Goal: Task Accomplishment & Management: Use online tool/utility

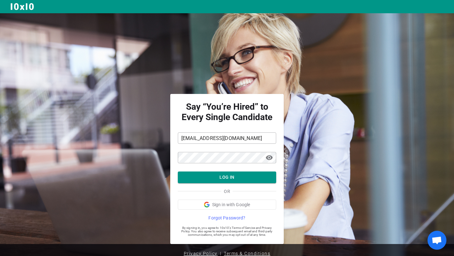
scroll to position [8, 0]
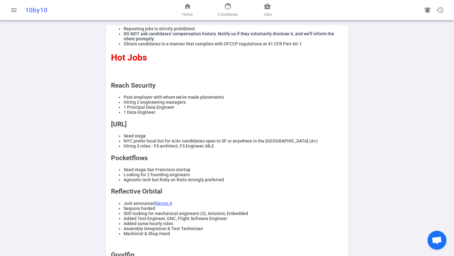
scroll to position [74, 0]
drag, startPoint x: 127, startPoint y: 109, endPoint x: 189, endPoint y: 112, distance: 61.9
click at [189, 112] on ul "Past employer with whom we've made placements Hiring 2 engineeirng managers 1 P…" at bounding box center [227, 104] width 232 height 20
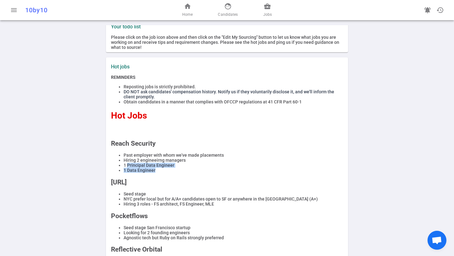
scroll to position [0, 0]
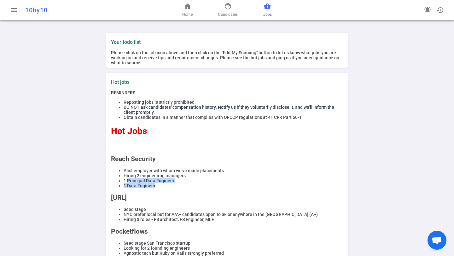
click at [268, 7] on span "business_center" at bounding box center [268, 7] width 8 height 8
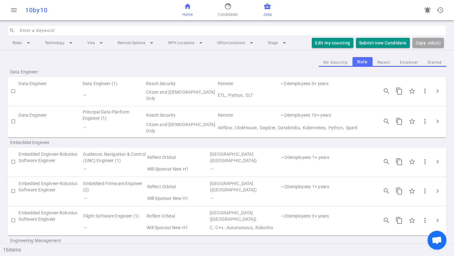
click at [187, 9] on span "home" at bounding box center [188, 7] width 8 height 8
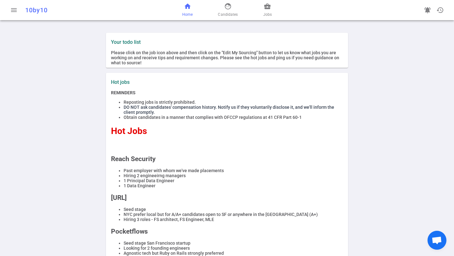
click at [272, 7] on div "home Home face Candidates business_center Jobs" at bounding box center [227, 10] width 146 height 20
click at [270, 9] on span "business_center" at bounding box center [268, 7] width 8 height 8
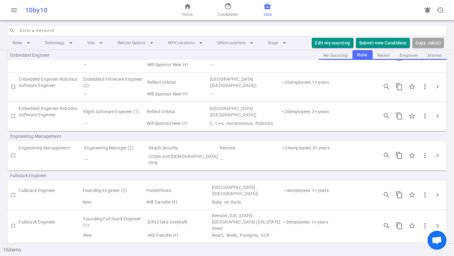
scroll to position [109, 0]
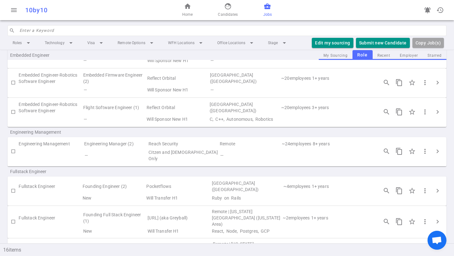
click at [115, 145] on td "Engineering Manager (2)" at bounding box center [116, 144] width 64 height 9
click at [29, 151] on td at bounding box center [51, 155] width 65 height 15
click at [153, 153] on td "Citzen and Green Card Only" at bounding box center [183, 155] width 71 height 15
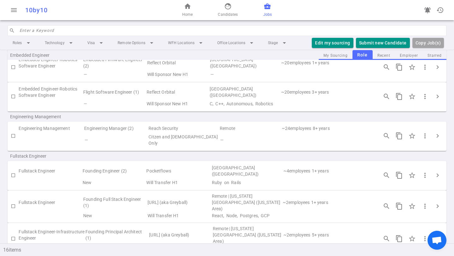
scroll to position [129, 0]
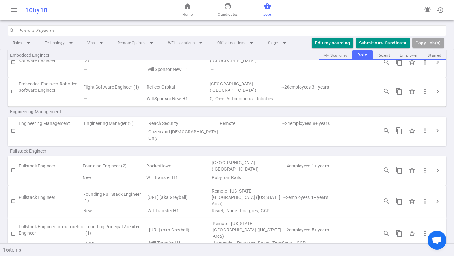
click at [175, 132] on td "Citzen and Green Card Only" at bounding box center [183, 135] width 71 height 15
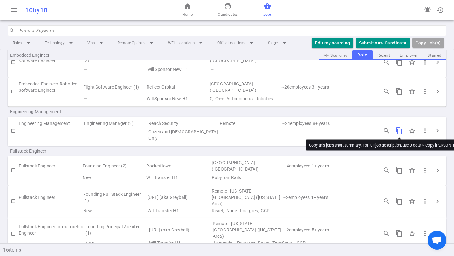
click at [397, 131] on span "content_copy" at bounding box center [400, 131] width 8 height 8
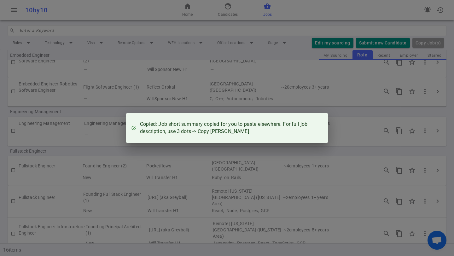
click at [258, 99] on div "Copied: Job short summary copied for you to paste elsewhere. For full job descr…" at bounding box center [227, 128] width 454 height 256
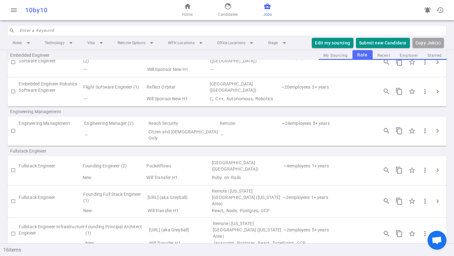
click at [135, 131] on td "—" at bounding box center [116, 135] width 64 height 15
click at [437, 128] on span "chevron_right" at bounding box center [438, 131] width 8 height 8
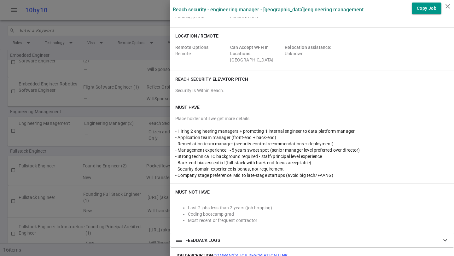
scroll to position [70, 0]
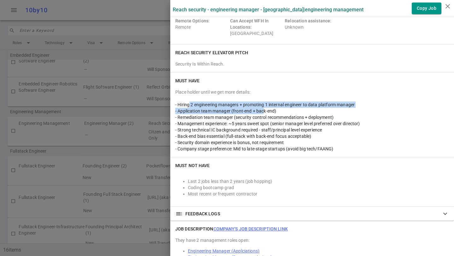
drag, startPoint x: 189, startPoint y: 104, endPoint x: 261, endPoint y: 106, distance: 72.0
click at [261, 106] on span "- Hiring 2 engineering managers + promoting 1 internal engineer to data platfor…" at bounding box center [265, 104] width 180 height 5
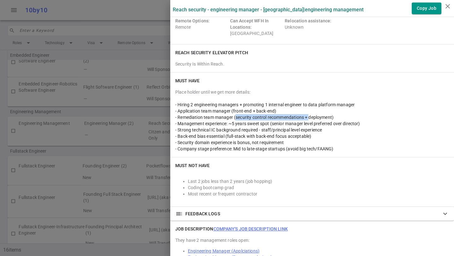
drag, startPoint x: 236, startPoint y: 118, endPoint x: 310, endPoint y: 116, distance: 74.5
click at [310, 116] on span "- Remediation team manager (security control recommendations + deployment)" at bounding box center [254, 117] width 158 height 5
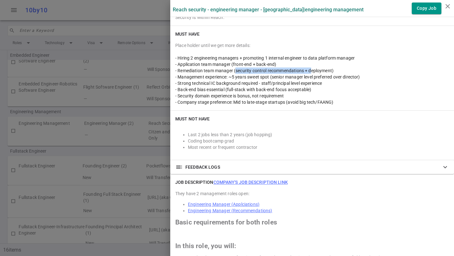
scroll to position [118, 0]
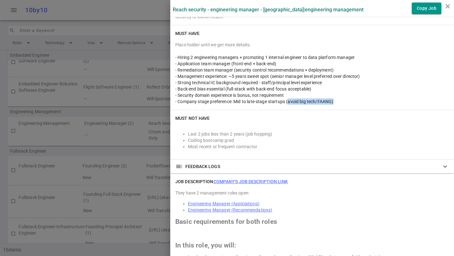
drag, startPoint x: 288, startPoint y: 102, endPoint x: 348, endPoint y: 105, distance: 60.0
click at [348, 105] on div "Must Have Place holder until we get more details: - Hiring 2 engineering manage…" at bounding box center [312, 67] width 284 height 85
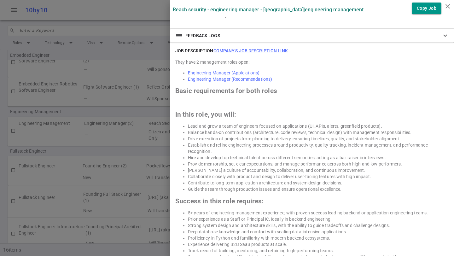
scroll to position [249, 0]
click at [233, 73] on link "Engineering Manager (Applciations)" at bounding box center [224, 72] width 72 height 5
click at [112, 131] on div at bounding box center [227, 128] width 454 height 256
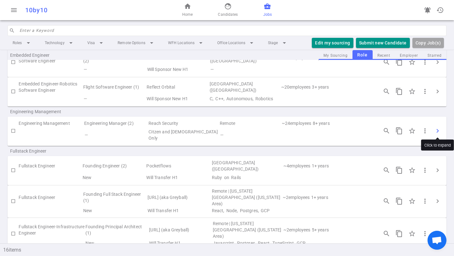
click at [436, 129] on span "chevron_right" at bounding box center [438, 131] width 8 height 8
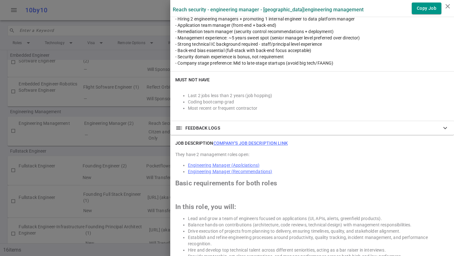
scroll to position [0, 0]
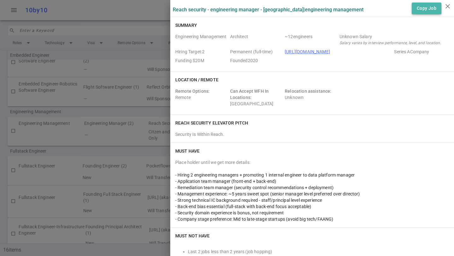
click at [428, 9] on button "Copy Job" at bounding box center [427, 9] width 30 height 12
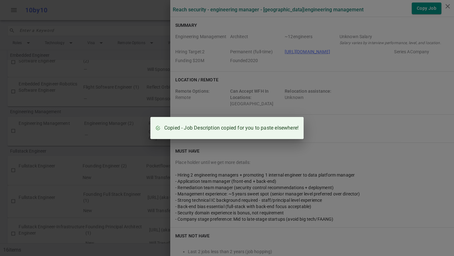
click at [271, 92] on div "Copied - Job Description copied for you to paste elsewhere!" at bounding box center [227, 128] width 454 height 256
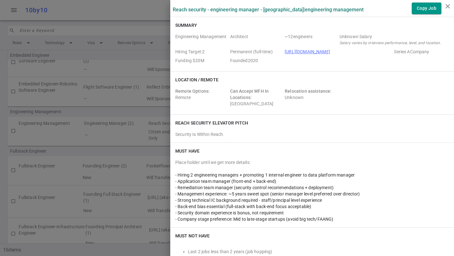
click at [123, 121] on div at bounding box center [227, 128] width 454 height 256
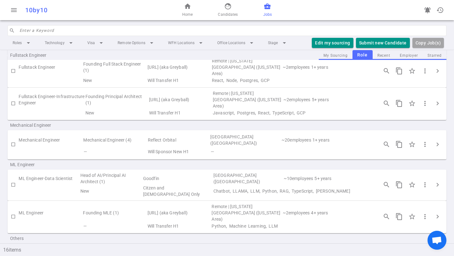
scroll to position [262, 0]
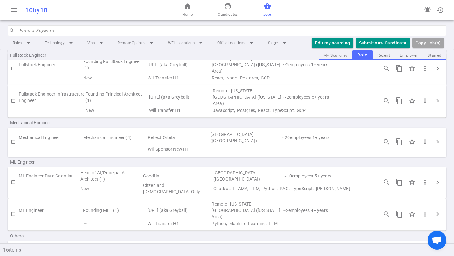
click at [90, 204] on td "Founding MLE (1)" at bounding box center [114, 210] width 64 height 19
drag, startPoint x: 148, startPoint y: 209, endPoint x: 178, endPoint y: 205, distance: 30.5
click at [178, 220] on td "Will Transfer H1" at bounding box center [179, 224] width 64 height 8
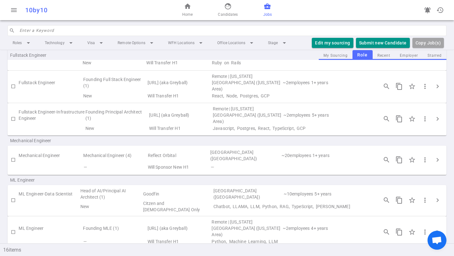
scroll to position [241, 0]
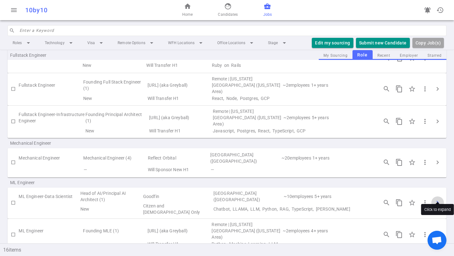
click at [438, 199] on span "chevron_right" at bounding box center [438, 203] width 8 height 8
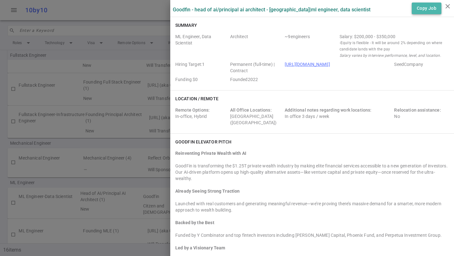
click at [426, 9] on button "Copy Job" at bounding box center [427, 9] width 30 height 12
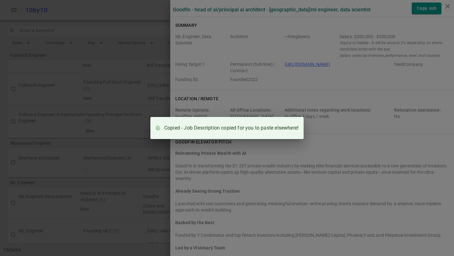
click at [302, 88] on div "Copied - Job Description copied for you to paste elsewhere!" at bounding box center [227, 128] width 454 height 256
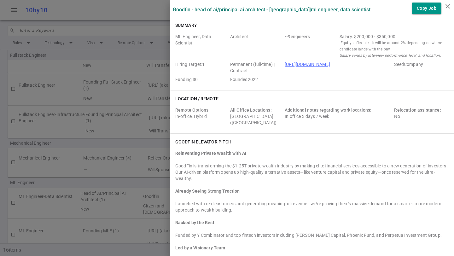
click at [143, 205] on div at bounding box center [227, 128] width 454 height 256
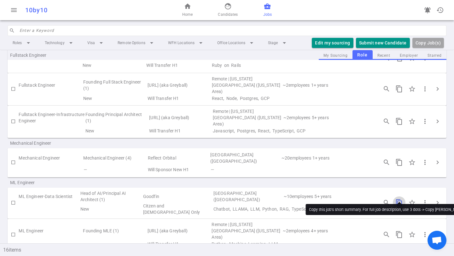
click at [399, 199] on span "content_copy" at bounding box center [400, 203] width 8 height 8
